Goal: Transaction & Acquisition: Purchase product/service

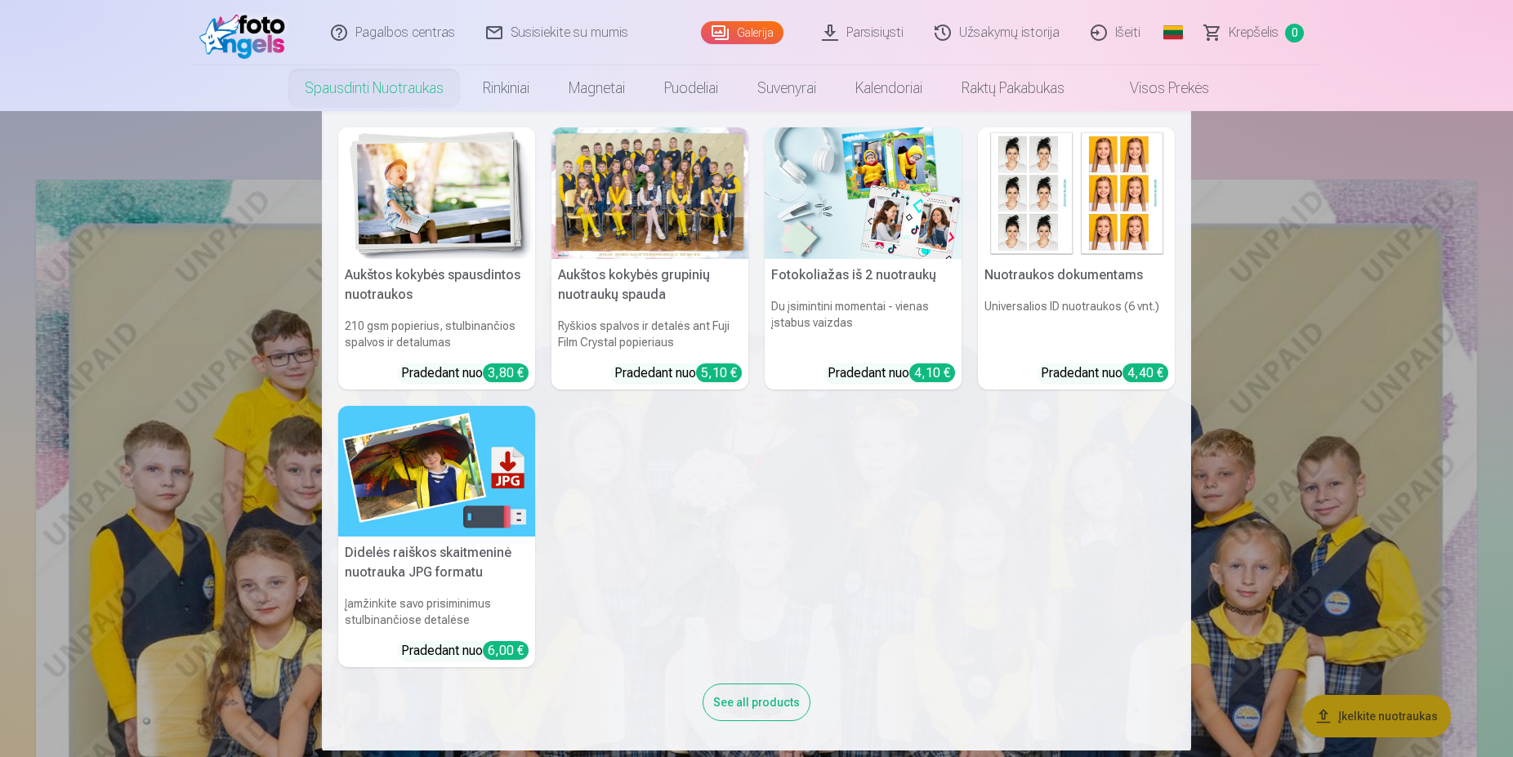
click at [390, 91] on link "Spausdinti nuotraukas" at bounding box center [374, 88] width 178 height 46
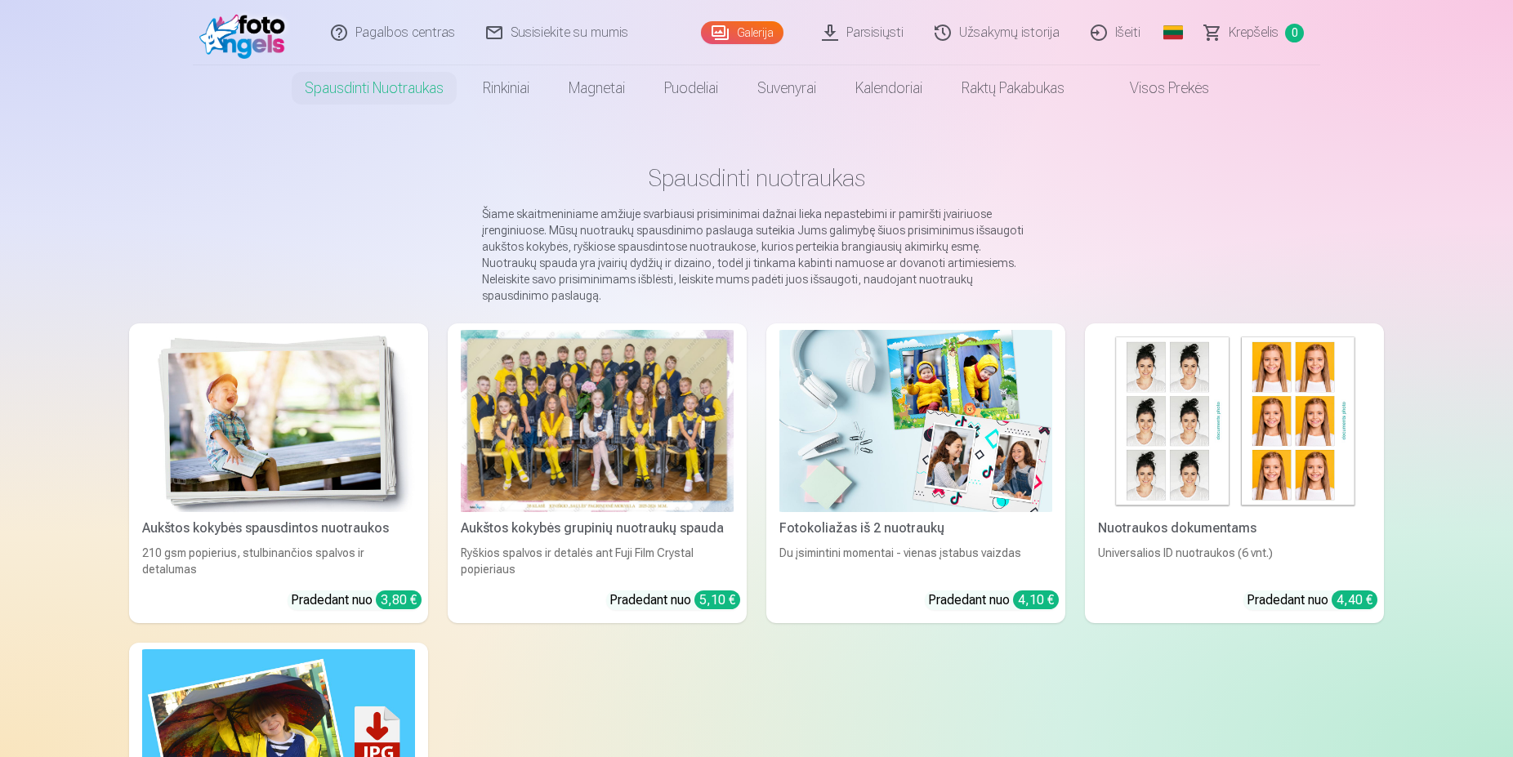
click at [291, 417] on img at bounding box center [278, 421] width 273 height 182
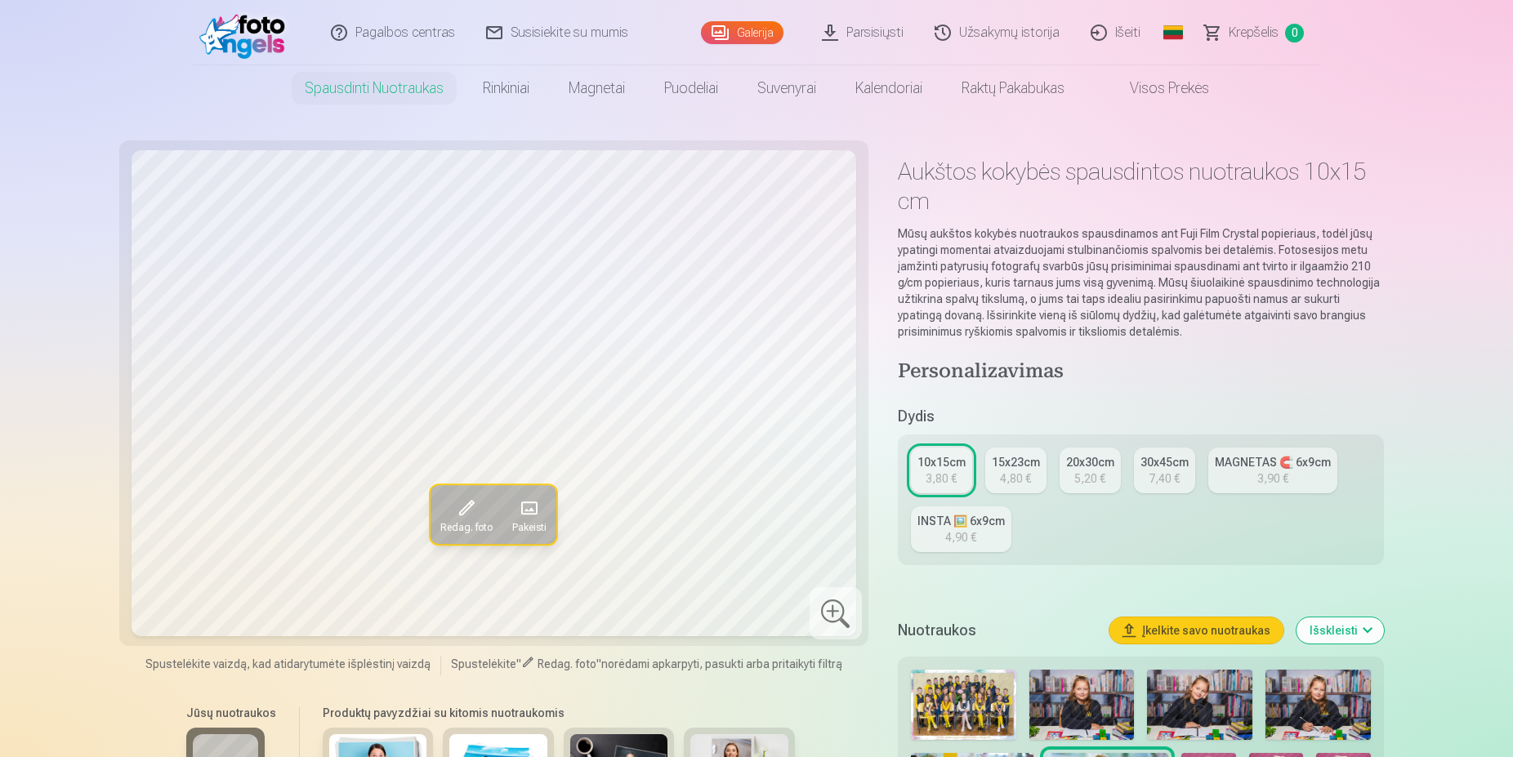
click at [1122, 37] on link "Išeiti" at bounding box center [1116, 32] width 81 height 65
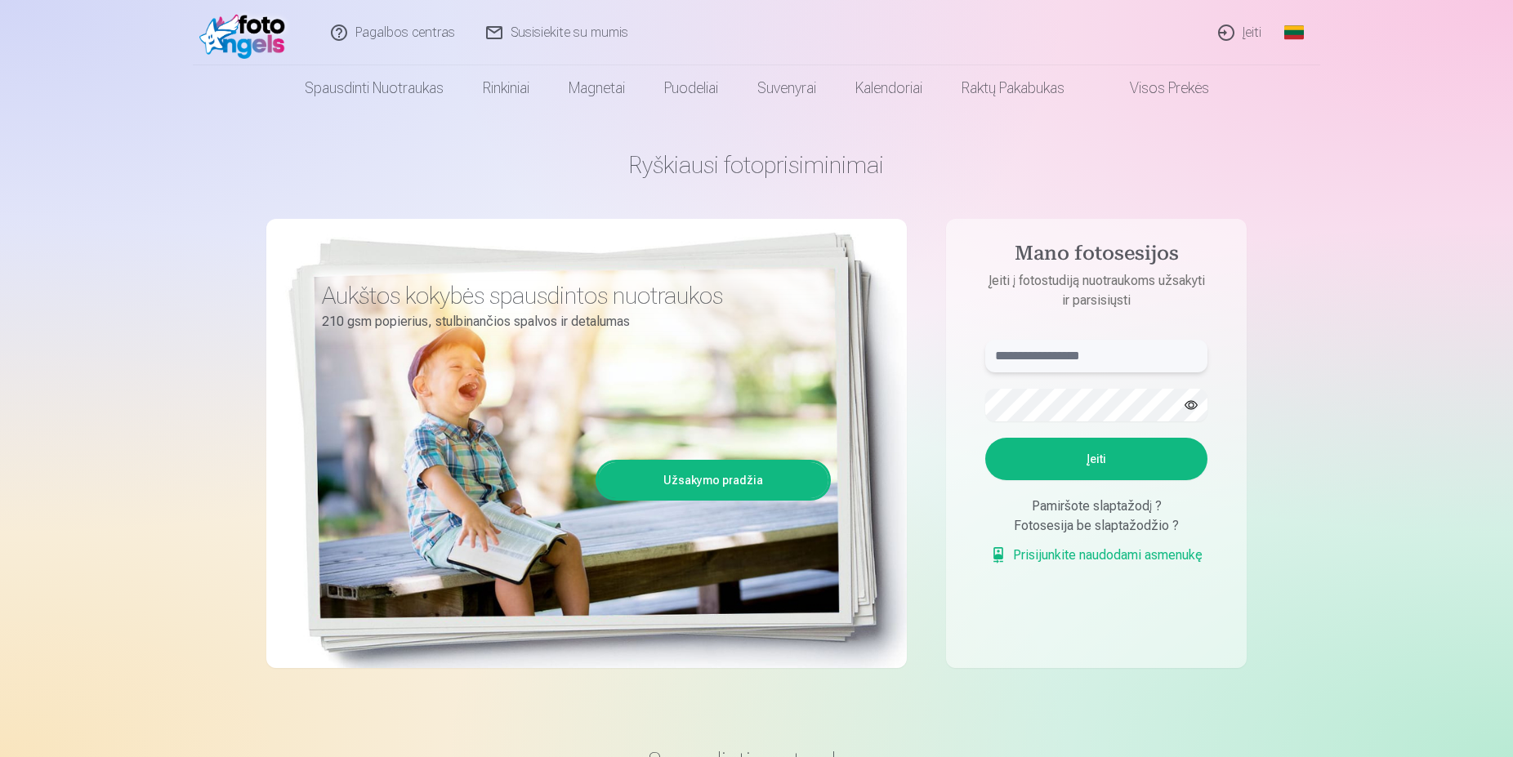
click at [1034, 352] on input "text" at bounding box center [1096, 356] width 222 height 33
type input "**********"
click at [1069, 454] on button "Įeiti" at bounding box center [1096, 459] width 222 height 42
